Goal: Transaction & Acquisition: Purchase product/service

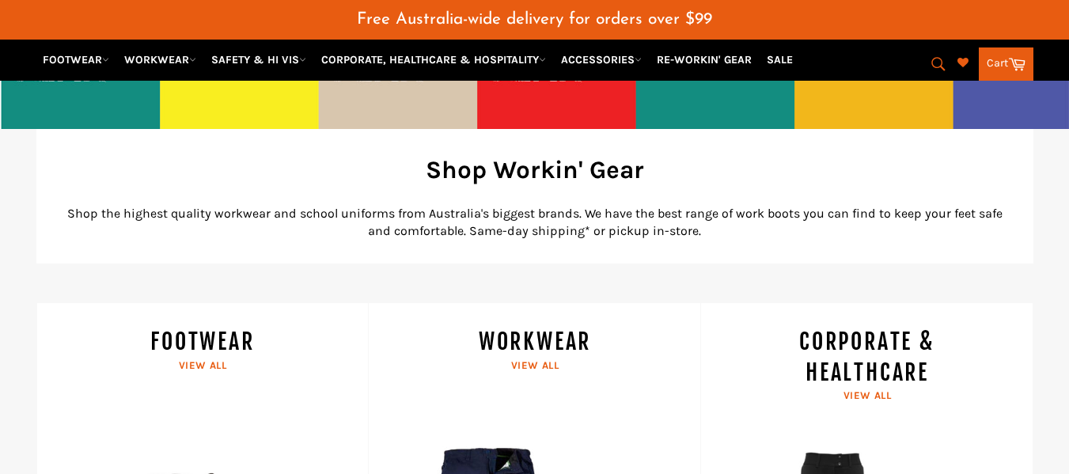
scroll to position [830, 0]
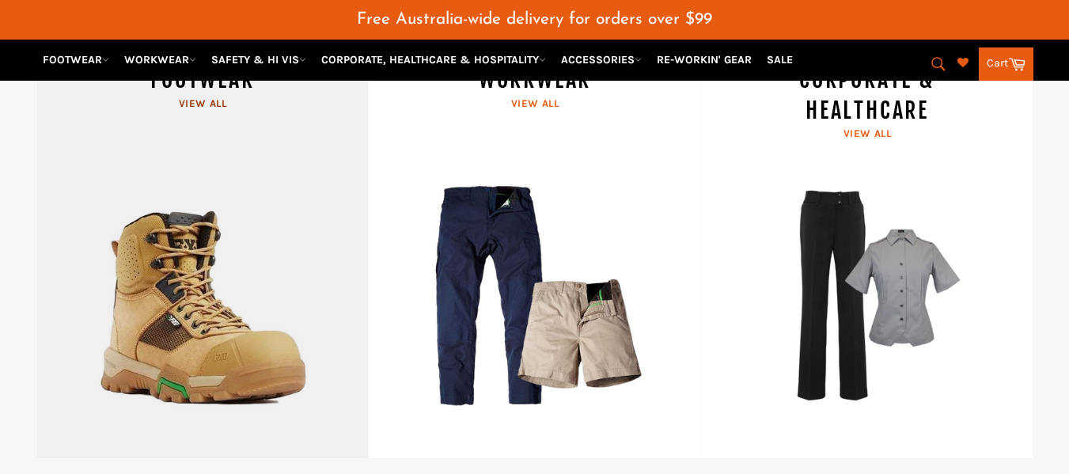
click at [205, 254] on link "FOOTWEAR View all" at bounding box center [202, 250] width 332 height 418
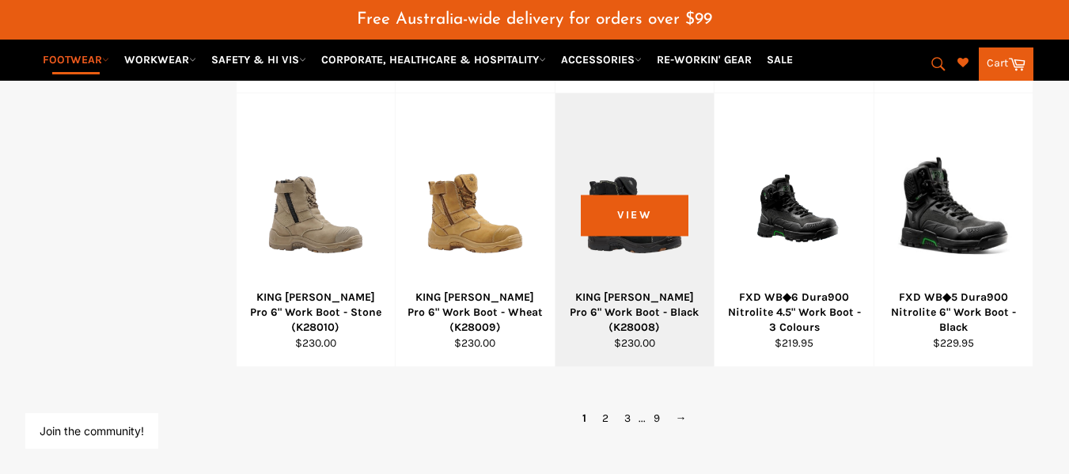
scroll to position [1187, 0]
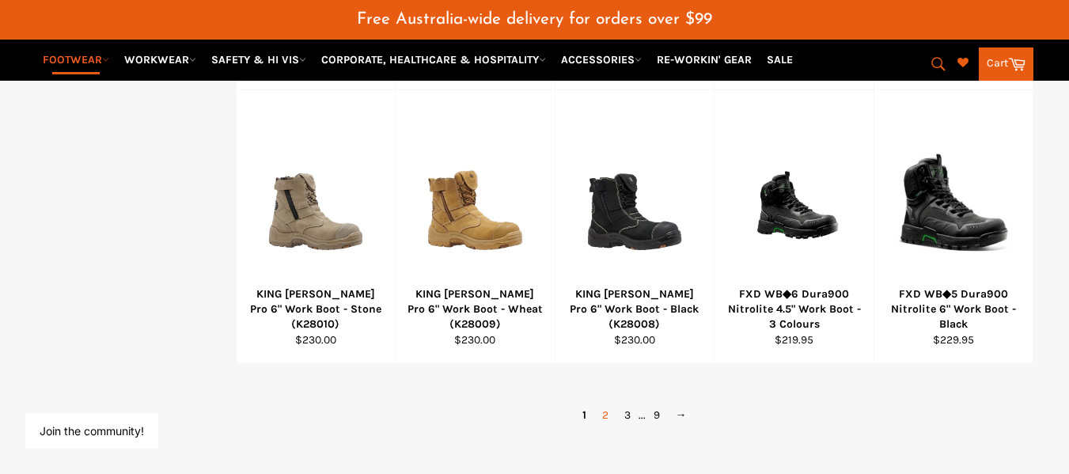
click at [602, 418] on link "2" at bounding box center [605, 415] width 22 height 23
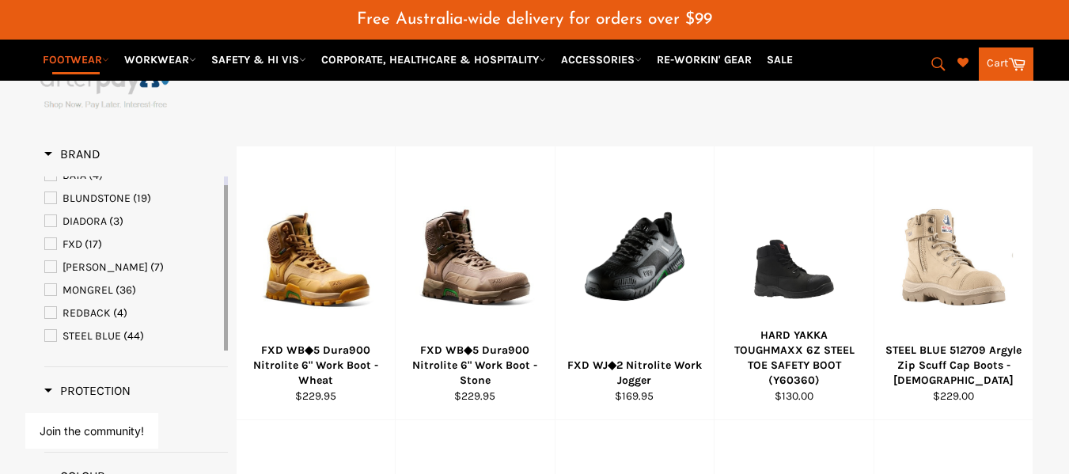
scroll to position [337, 0]
